Goal: Find specific page/section: Find specific page/section

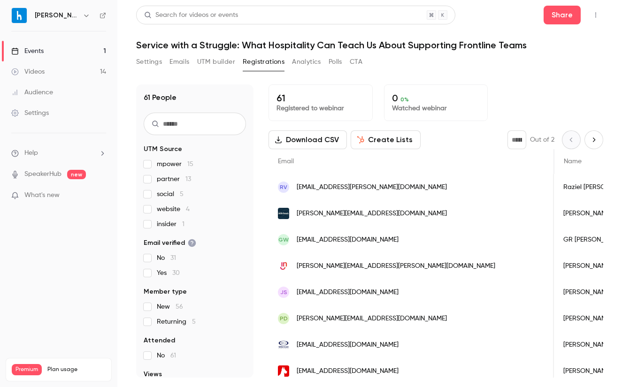
scroll to position [0, 51]
